Goal: Information Seeking & Learning: Check status

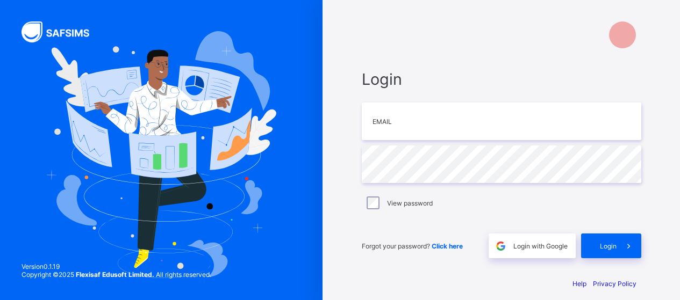
scroll to position [8, 8]
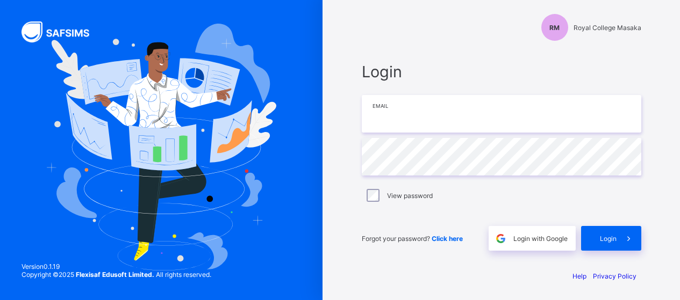
click at [402, 123] on input "email" at bounding box center [502, 114] width 280 height 38
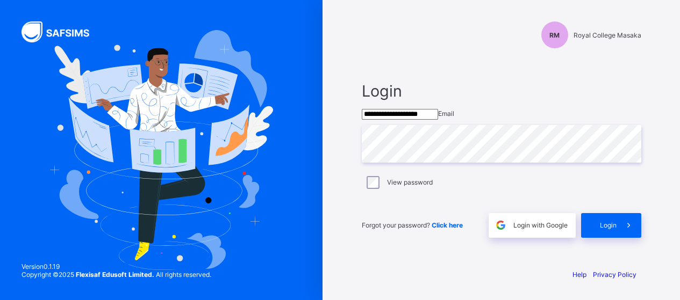
click at [375, 112] on input "**********" at bounding box center [400, 114] width 76 height 11
type input "**********"
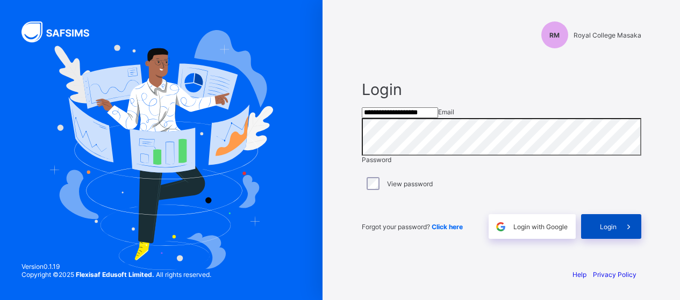
click at [609, 231] on span "Login" at bounding box center [608, 227] width 17 height 8
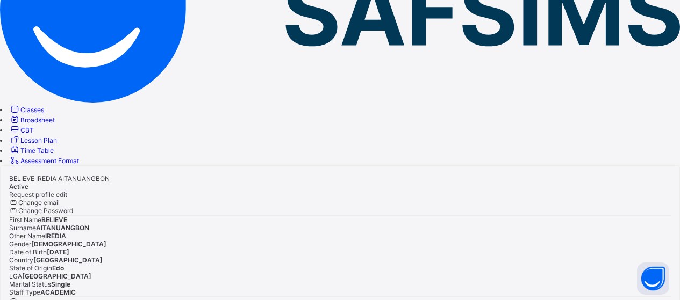
scroll to position [109, 0]
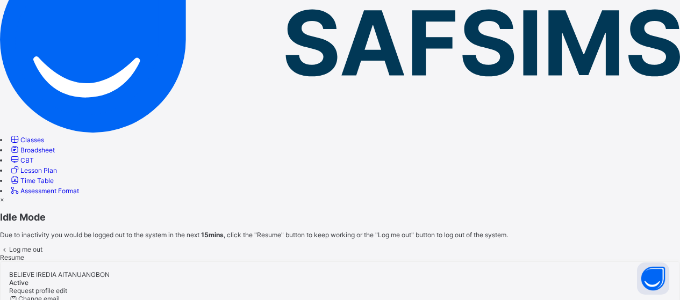
click at [24, 254] on span "Resume" at bounding box center [12, 258] width 24 height 8
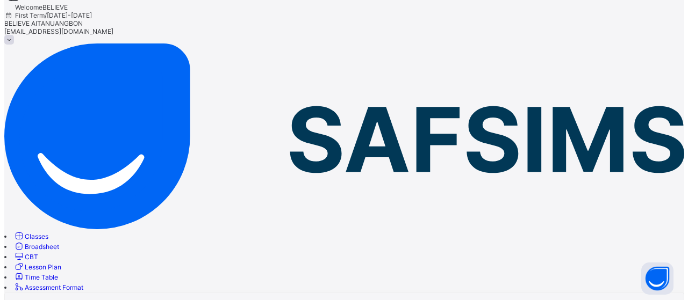
scroll to position [0, 0]
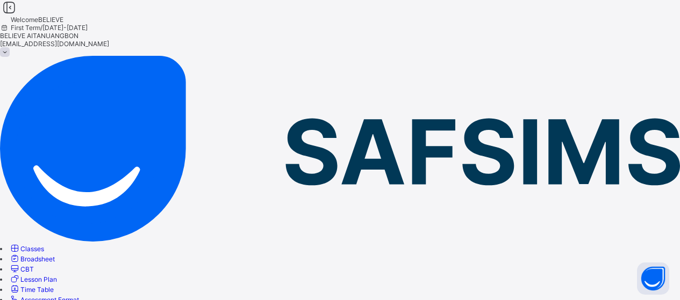
click at [10, 47] on span at bounding box center [5, 52] width 10 height 10
click at [75, 296] on span "Assessment Format" at bounding box center [49, 300] width 59 height 8
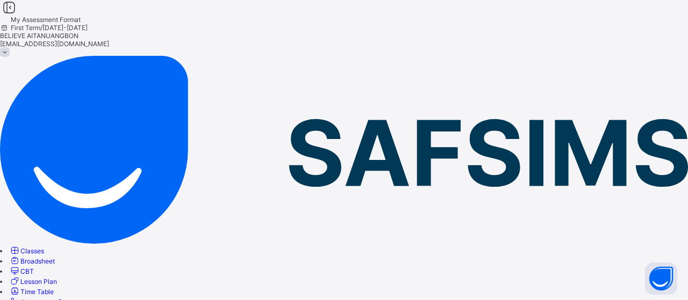
click at [55, 257] on span "Broadsheet" at bounding box center [37, 261] width 34 height 8
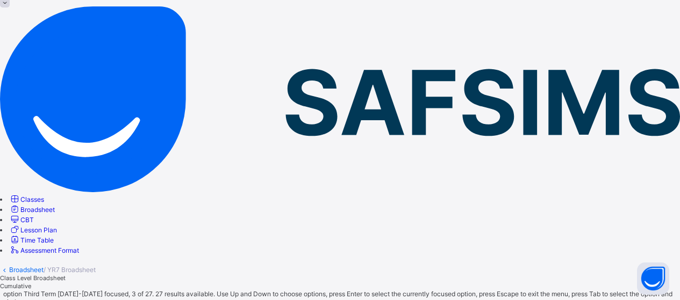
scroll to position [289, 0]
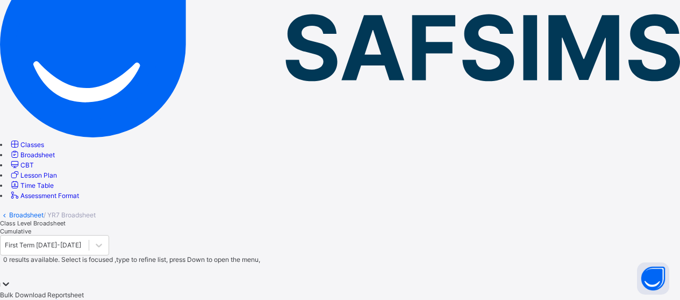
scroll to position [111, 0]
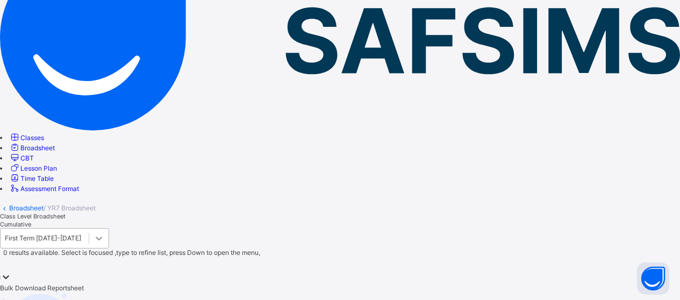
click at [104, 233] on icon at bounding box center [99, 238] width 11 height 11
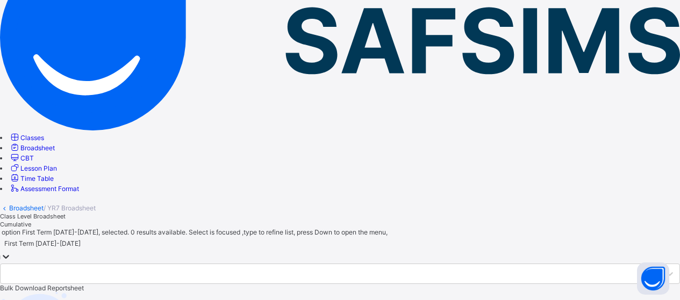
click at [11, 252] on icon at bounding box center [6, 257] width 11 height 11
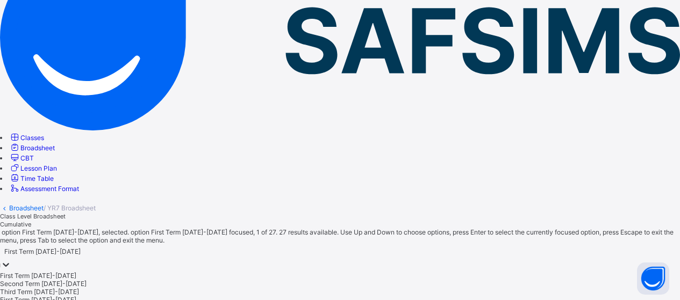
click at [197, 272] on div "First Term [DATE]-[DATE]" at bounding box center [340, 276] width 680 height 8
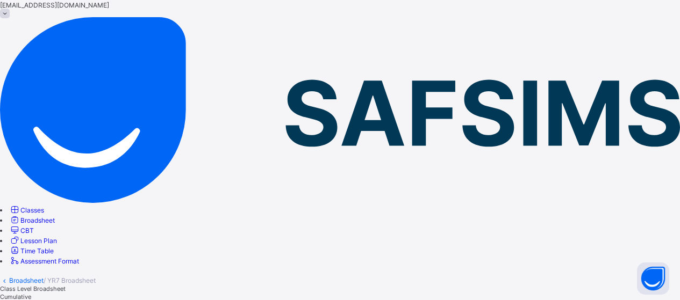
scroll to position [59, 0]
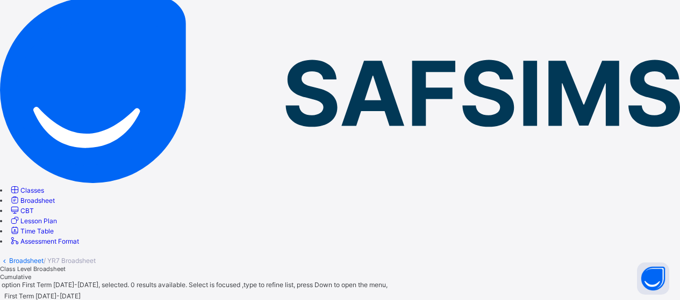
click at [44, 257] on link "Broadsheet" at bounding box center [26, 261] width 34 height 8
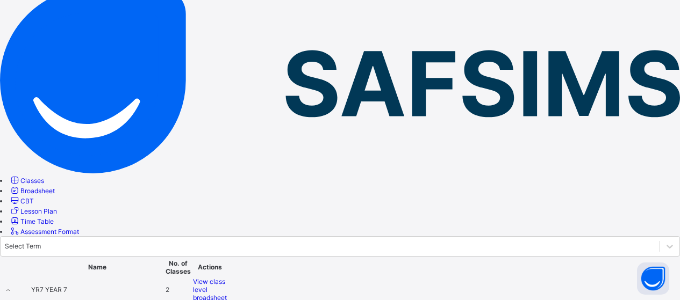
scroll to position [73, 0]
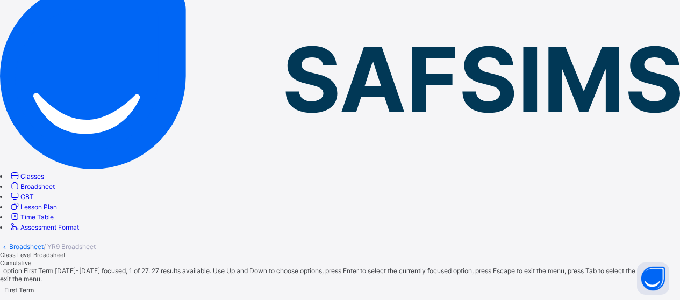
click at [11, 298] on icon at bounding box center [6, 303] width 11 height 11
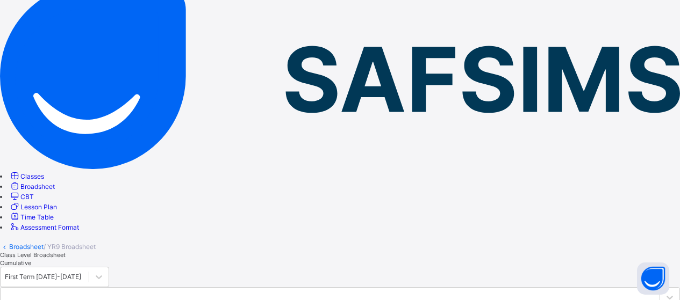
click at [54, 213] on span "Time Table" at bounding box center [36, 217] width 33 height 8
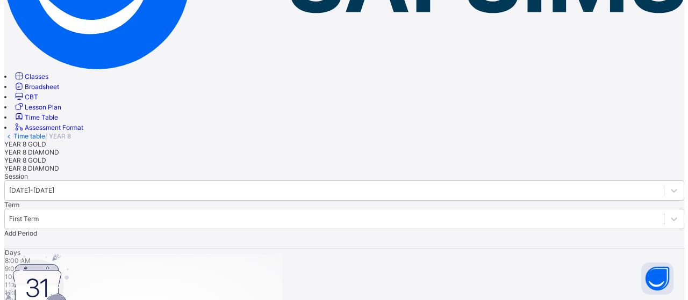
scroll to position [170, 0]
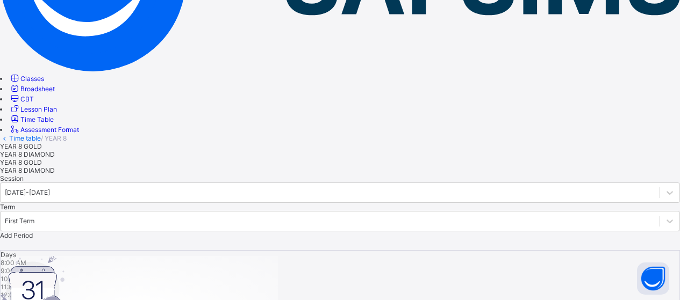
click at [33, 232] on span "Add Period" at bounding box center [16, 236] width 33 height 8
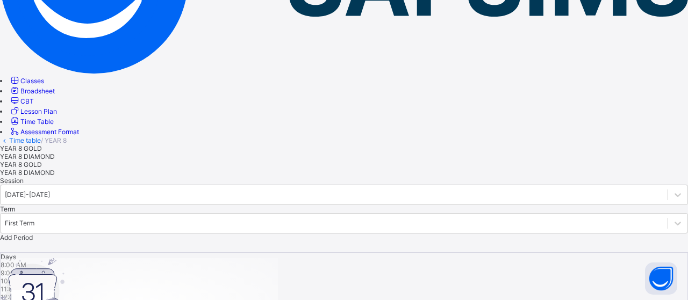
scroll to position [0, 0]
